Goal: Find specific page/section: Find specific page/section

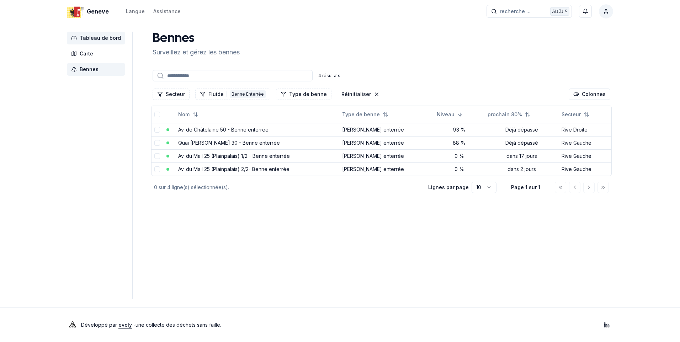
click at [100, 37] on span "Tableau de bord" at bounding box center [100, 37] width 41 height 7
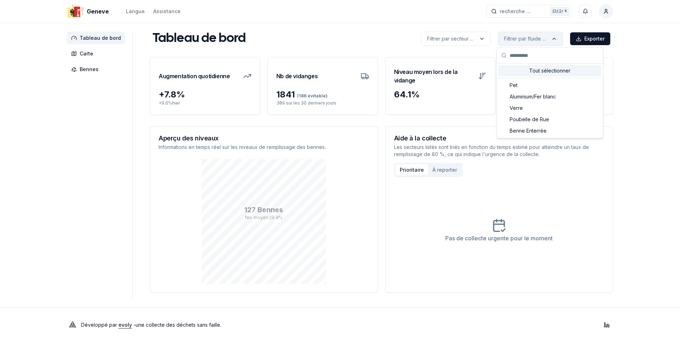
click at [559, 36] on html "Geneve Langue Assistance recherche ... recherche ... Ctrl+ K Constantin Tableau…" at bounding box center [340, 171] width 680 height 342
click at [533, 131] on span "Benne Enterrée" at bounding box center [528, 130] width 37 height 7
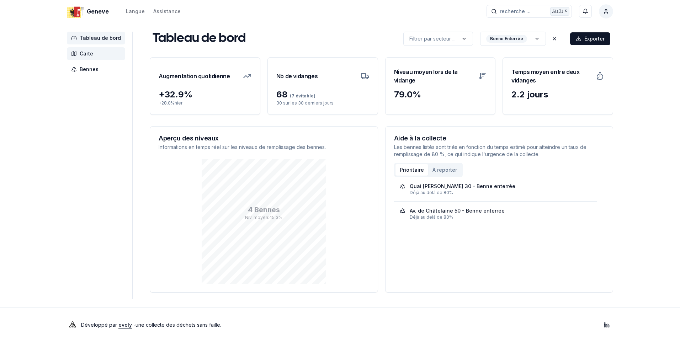
click at [94, 54] on span "Carte" at bounding box center [96, 53] width 58 height 13
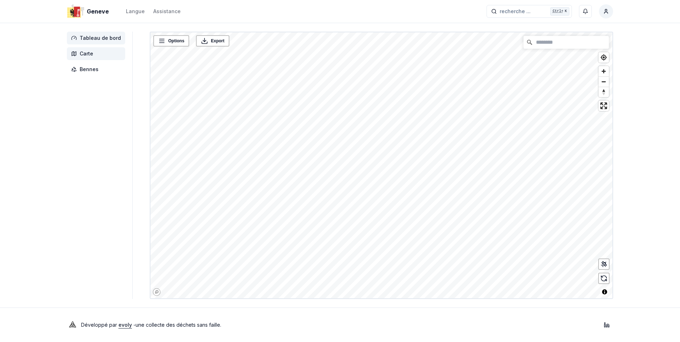
click at [98, 40] on span "Tableau de bord" at bounding box center [100, 37] width 41 height 7
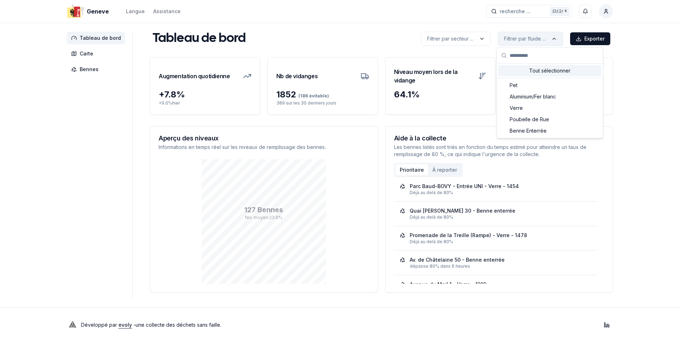
click at [551, 39] on html "Geneve Langue Assistance recherche ... recherche ... Ctrl+ K Constantin Tableau…" at bounding box center [340, 171] width 680 height 342
drag, startPoint x: 535, startPoint y: 133, endPoint x: 535, endPoint y: 128, distance: 4.3
click at [535, 132] on span "Benne Enterrée" at bounding box center [528, 130] width 37 height 7
